Goal: Navigation & Orientation: Find specific page/section

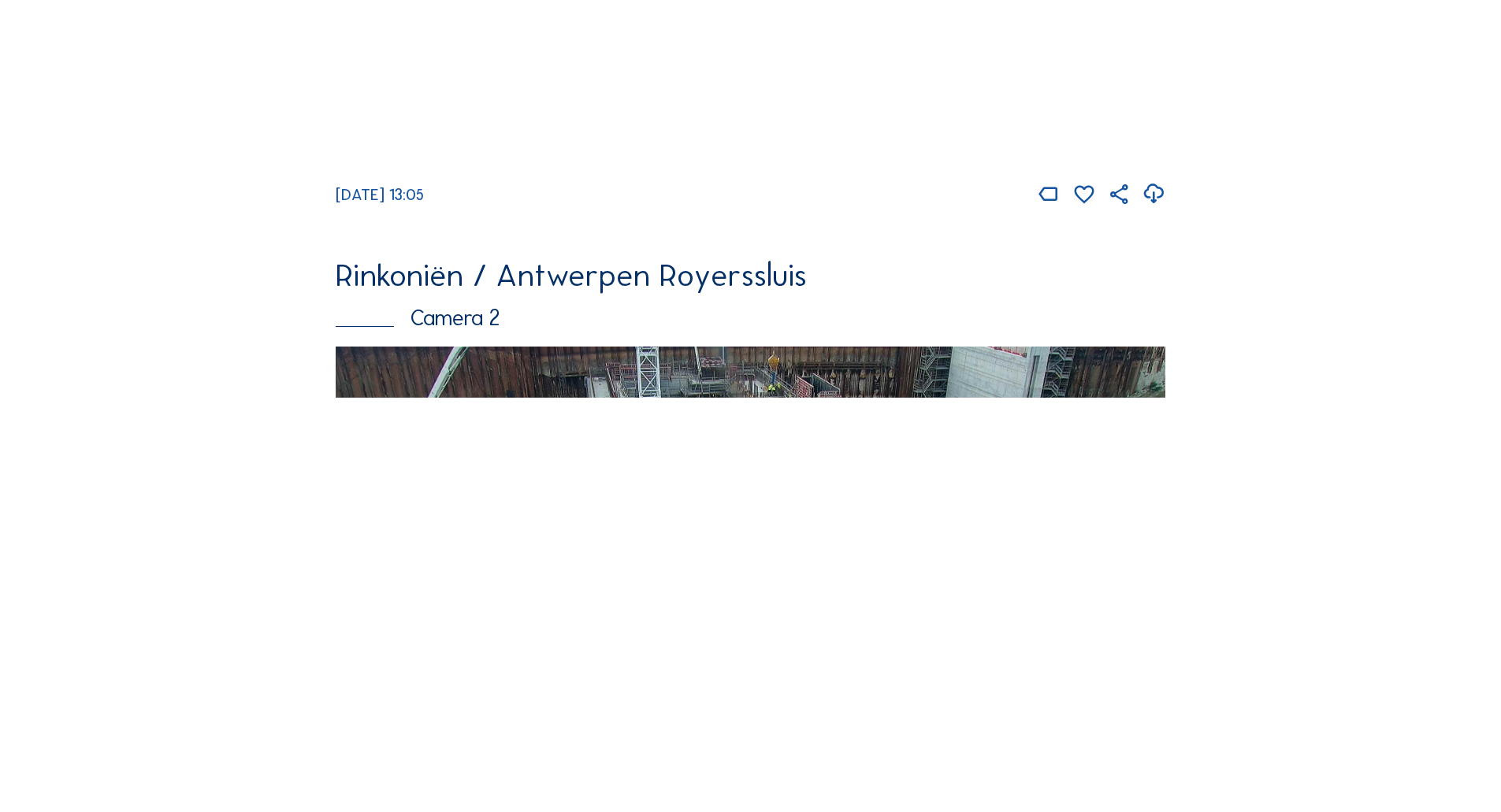
scroll to position [630, 0]
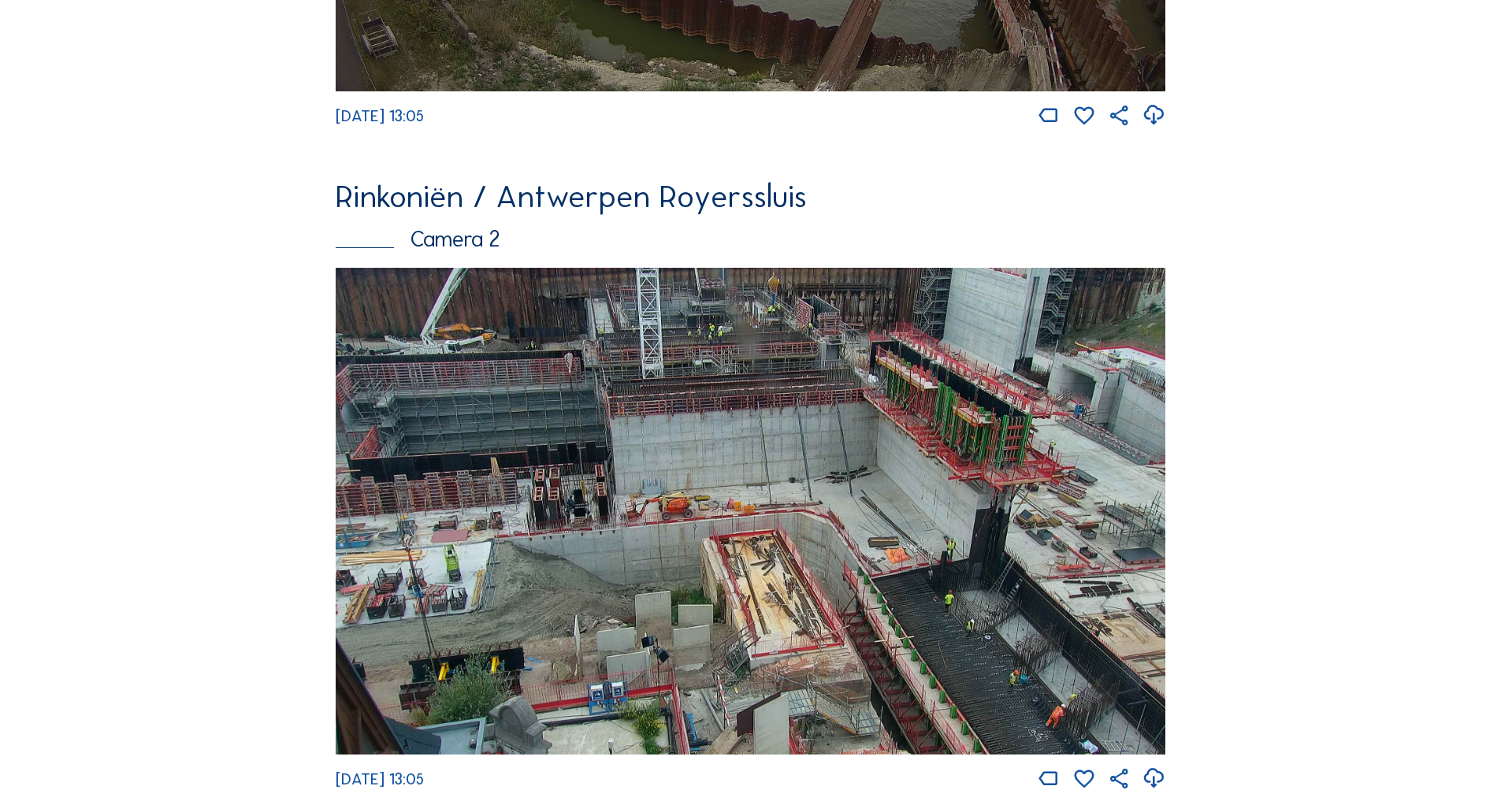
click at [493, 417] on img at bounding box center [750, 510] width 829 height 487
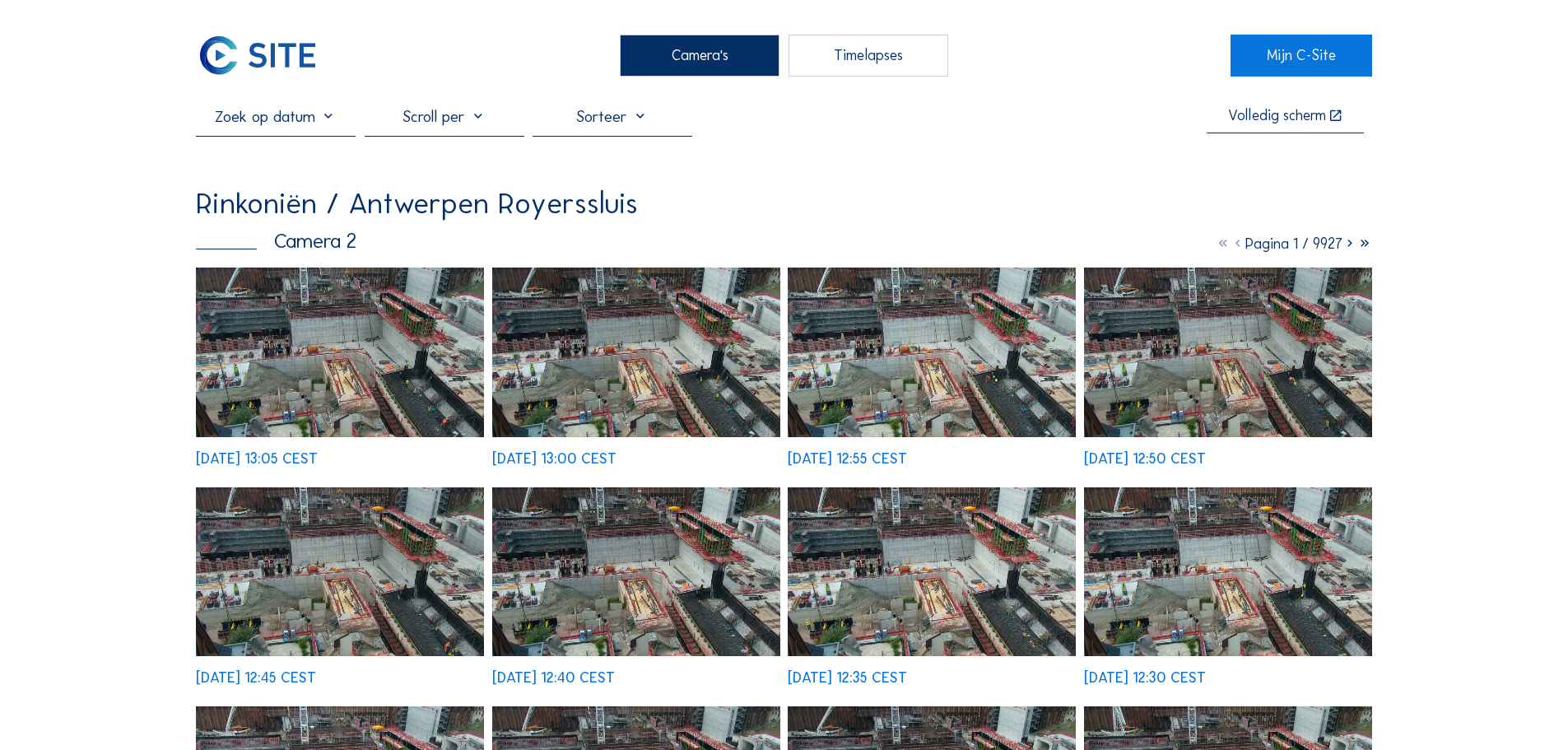
click at [261, 37] on img at bounding box center [257, 56] width 123 height 41
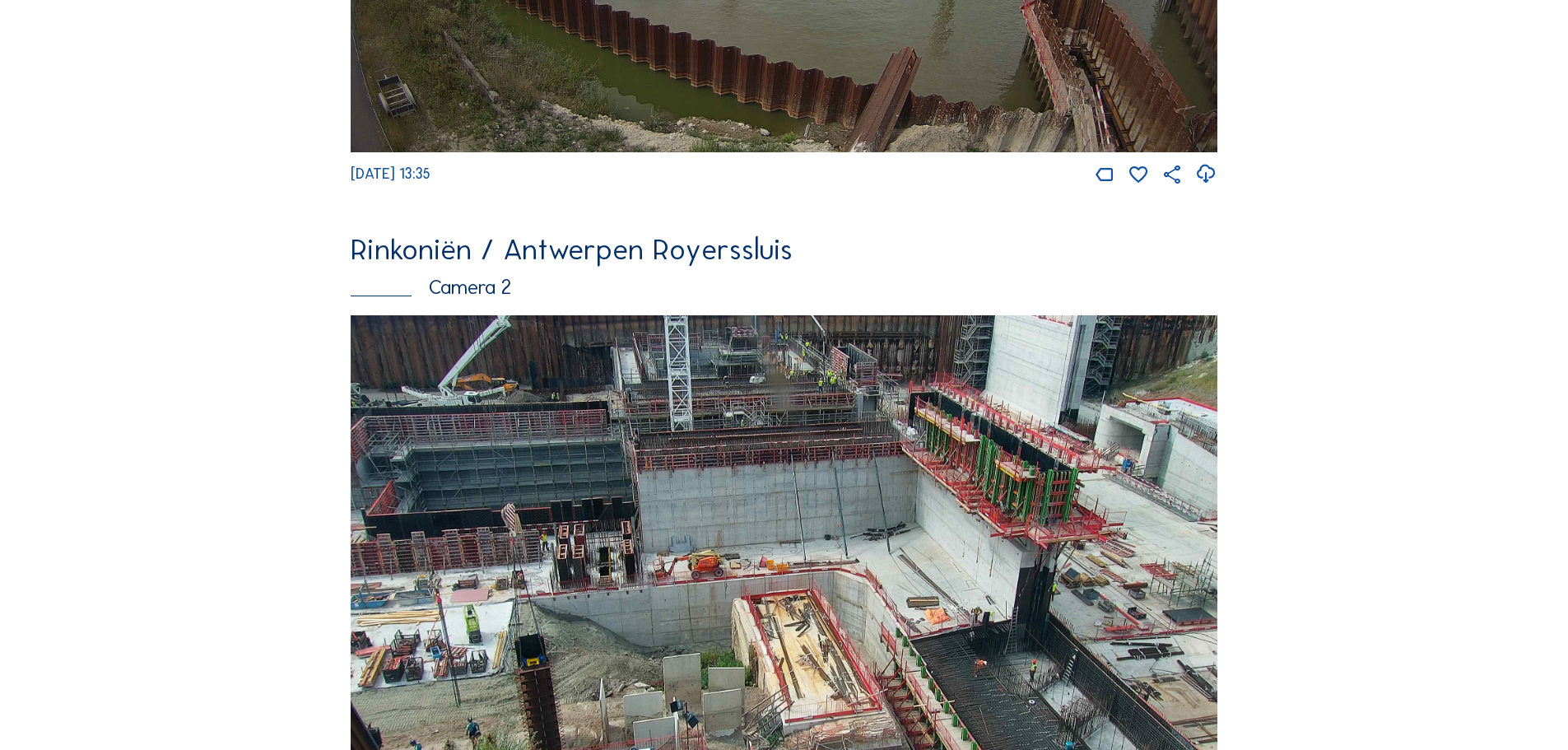
scroll to position [741, 0]
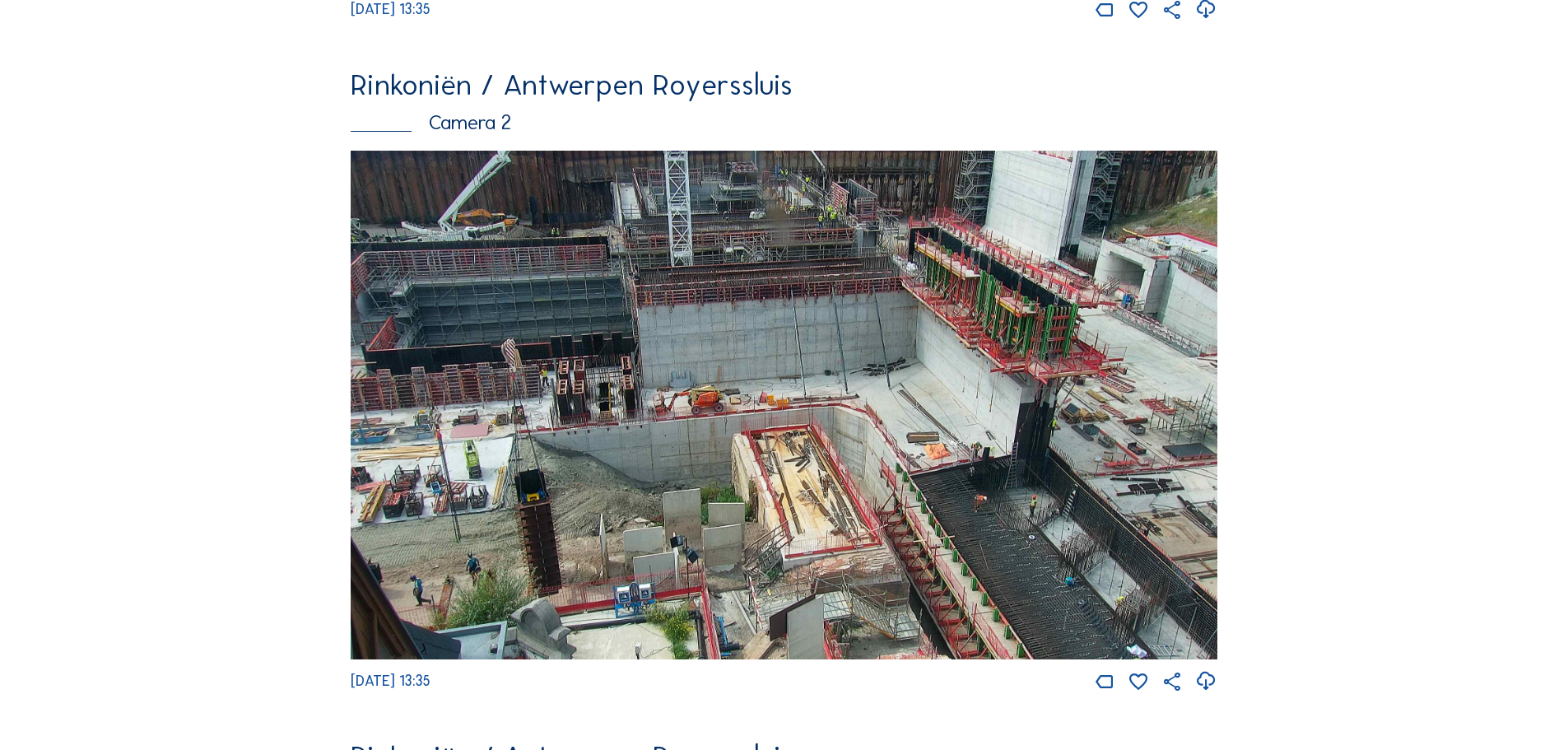
click at [889, 388] on img at bounding box center [784, 405] width 866 height 509
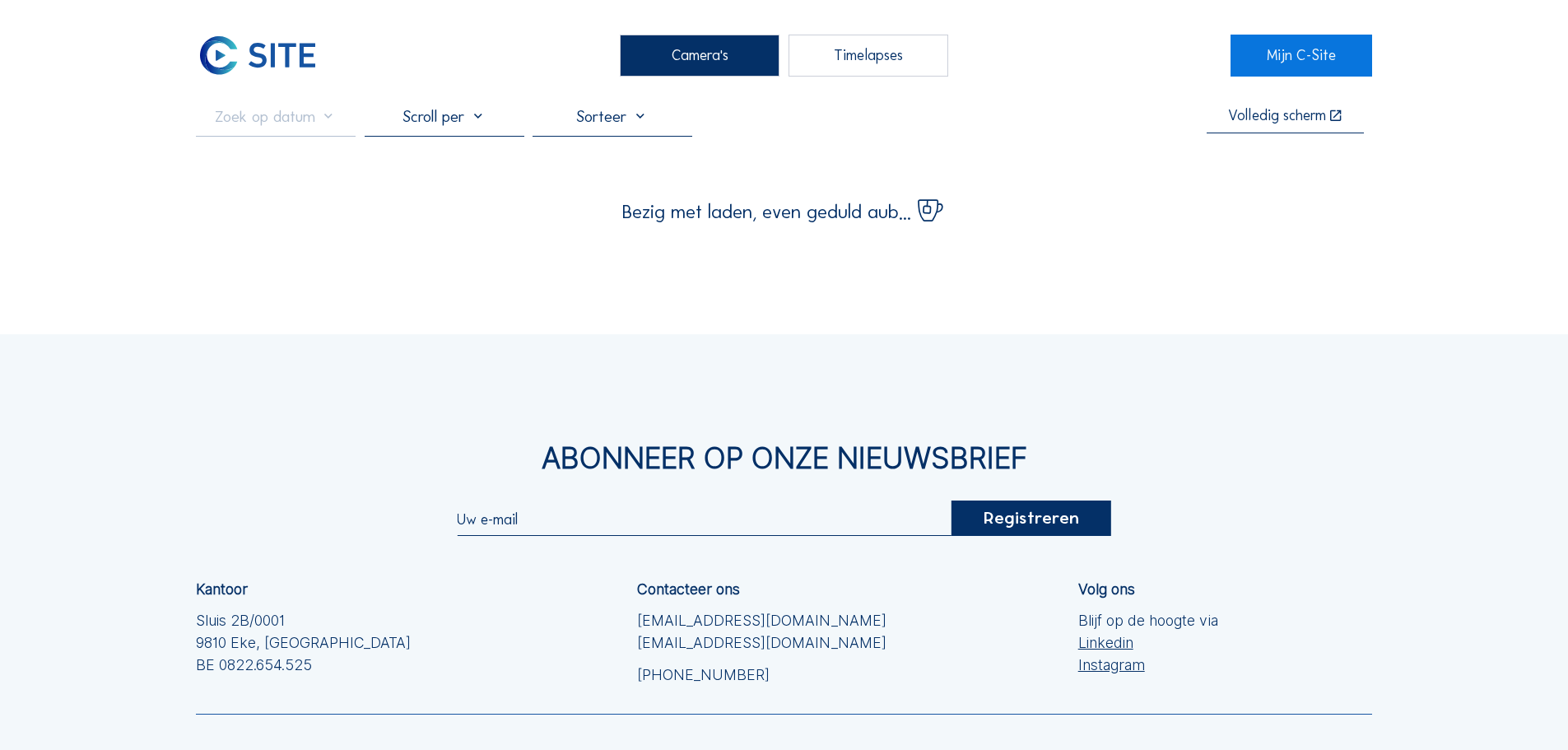
click at [889, 388] on div "Abonneer op onze nieuwsbrief Registreren Kantoor Sluis 2B/0001 [GEOGRAPHIC_DATA…" at bounding box center [784, 630] width 1568 height 594
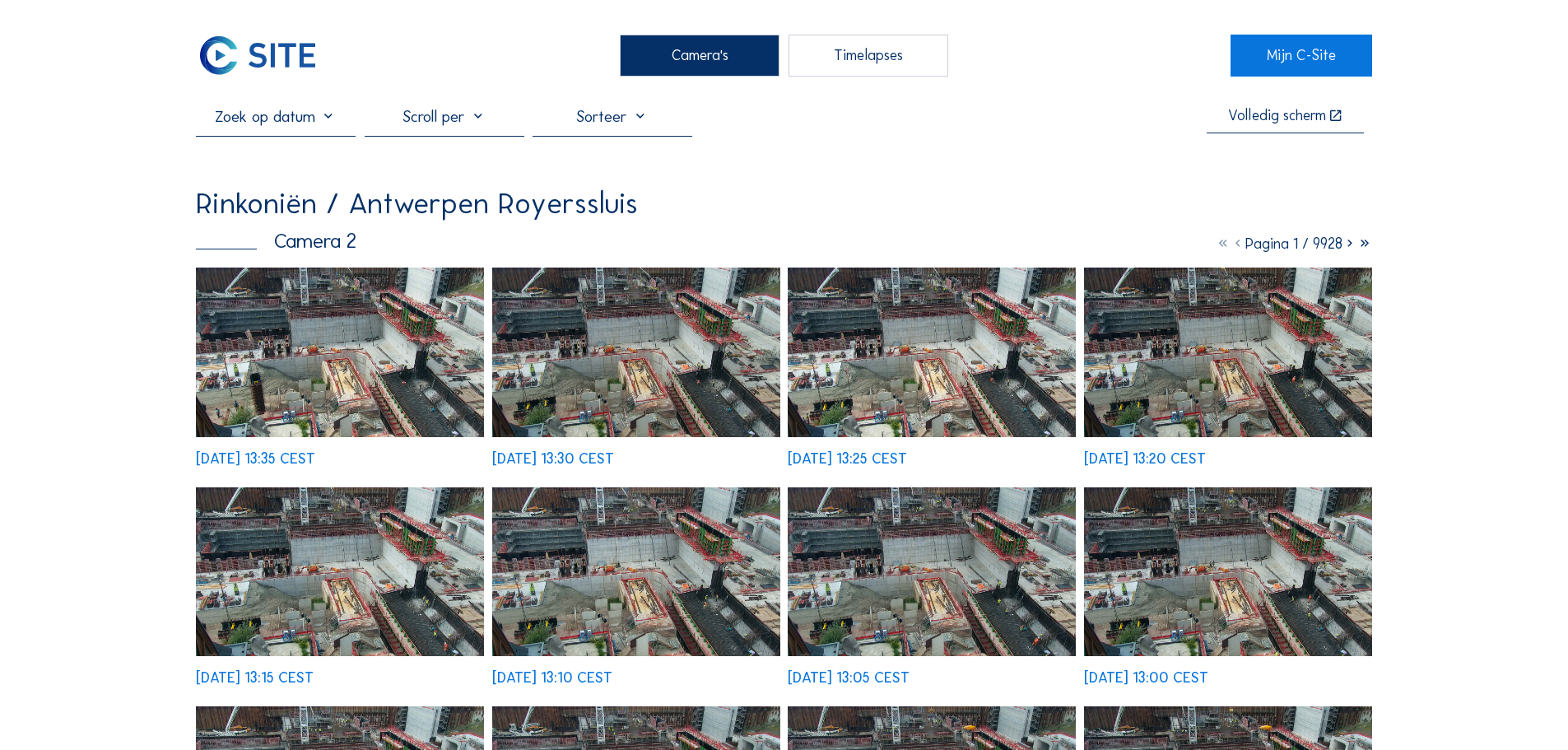
click at [279, 390] on img at bounding box center [340, 351] width 288 height 168
